Goal: Book appointment/travel/reservation

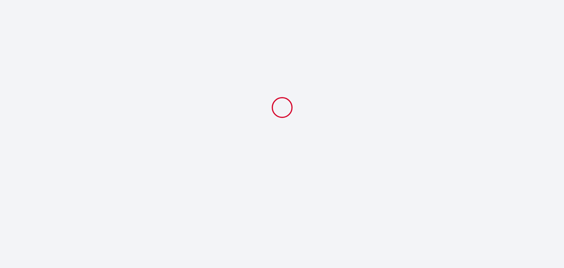
select select
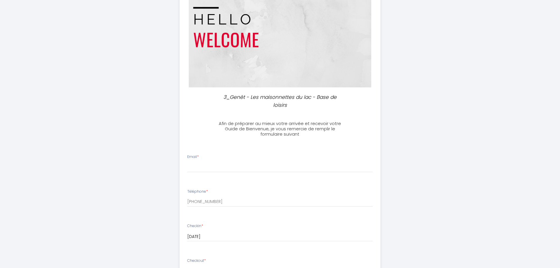
scroll to position [59, 0]
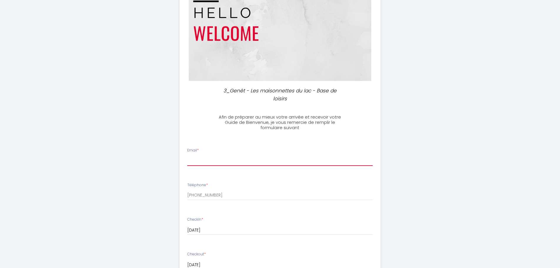
click at [206, 156] on input "Email *" at bounding box center [279, 160] width 185 height 11
type input "[EMAIL_ADDRESS][DOMAIN_NAME]"
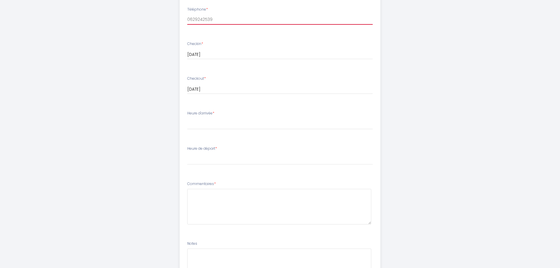
scroll to position [235, 0]
type input "0629242539"
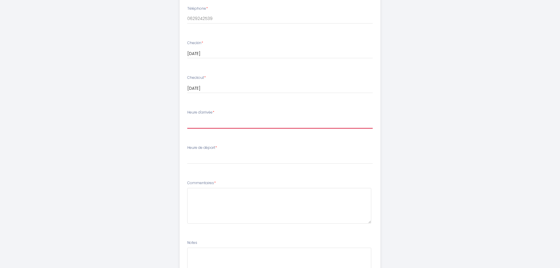
click at [195, 121] on select "14:00 14:30 15:00 15:30 16:00 16:30 17:00" at bounding box center [279, 122] width 185 height 11
select select "17:00"
click at [187, 117] on select "14:00 14:30 15:00 15:30 16:00 16:30 17:00" at bounding box center [279, 122] width 185 height 11
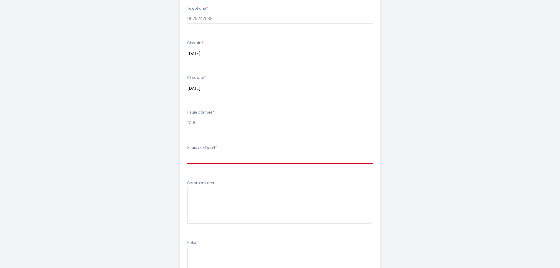
click at [205, 158] on select "00:00 00:30 01:00 01:30 02:00 02:30 03:00 03:30 04:00 04:30 05:00 05:30 06:00 0…" at bounding box center [279, 158] width 185 height 11
select select "08:30"
click at [187, 153] on select "00:00 00:30 01:00 01:30 02:00 02:30 03:00 03:30 04:00 04:30 05:00 05:30 06:00 0…" at bounding box center [279, 158] width 185 height 11
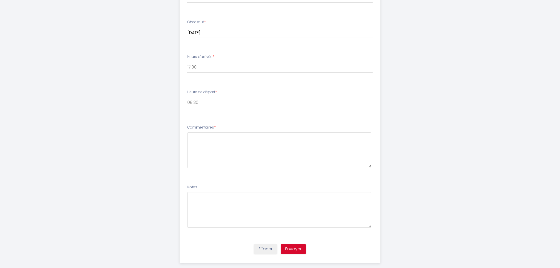
scroll to position [300, 0]
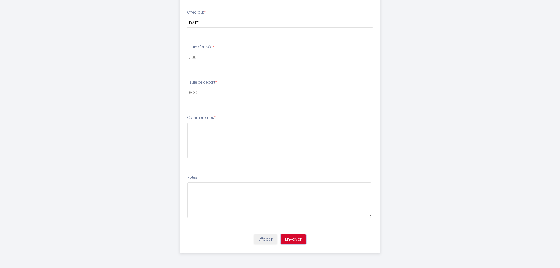
click at [299, 240] on button "Envoyer" at bounding box center [293, 239] width 25 height 10
click at [215, 139] on textarea at bounding box center [279, 141] width 184 height 36
type textarea "Bonjour Réservation pour 2 de nos salariés. Cordialement"
click at [292, 240] on button "Envoyer" at bounding box center [293, 239] width 25 height 10
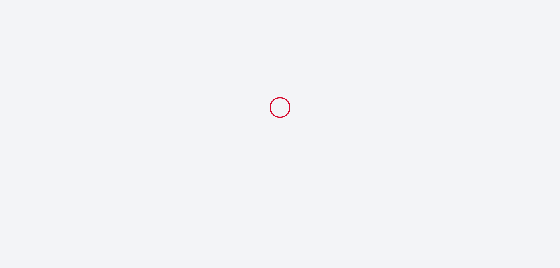
scroll to position [0, 0]
select select "17:00"
select select "08:30"
